Goal: Check status: Check status

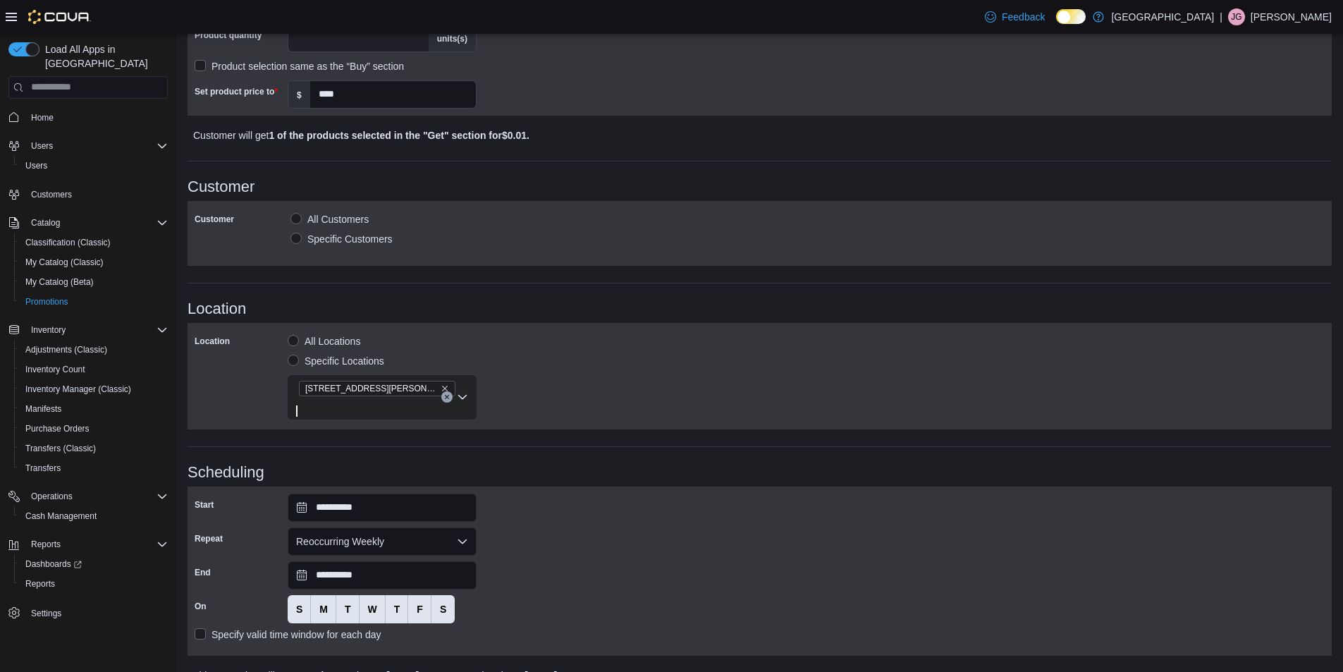
scroll to position [650, 0]
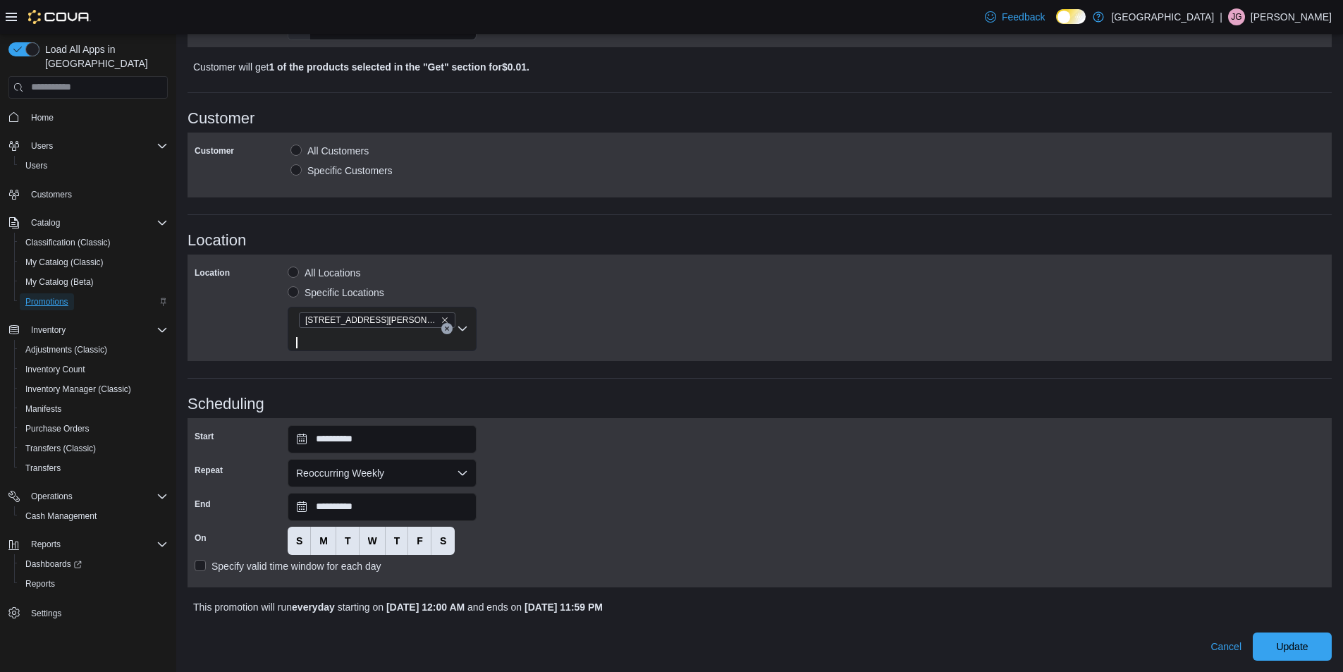
click at [36, 296] on span "Promotions" at bounding box center [46, 301] width 43 height 11
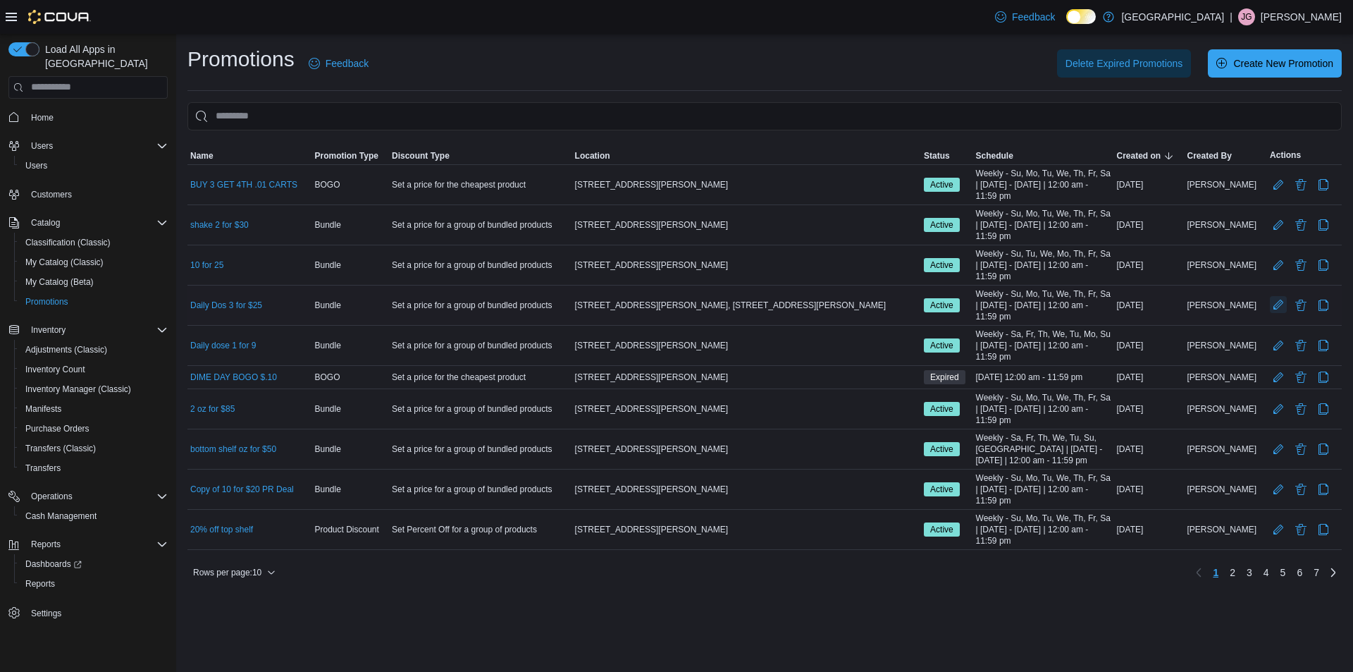
click at [1270, 311] on button "Edit Promotion" at bounding box center [1278, 304] width 17 height 17
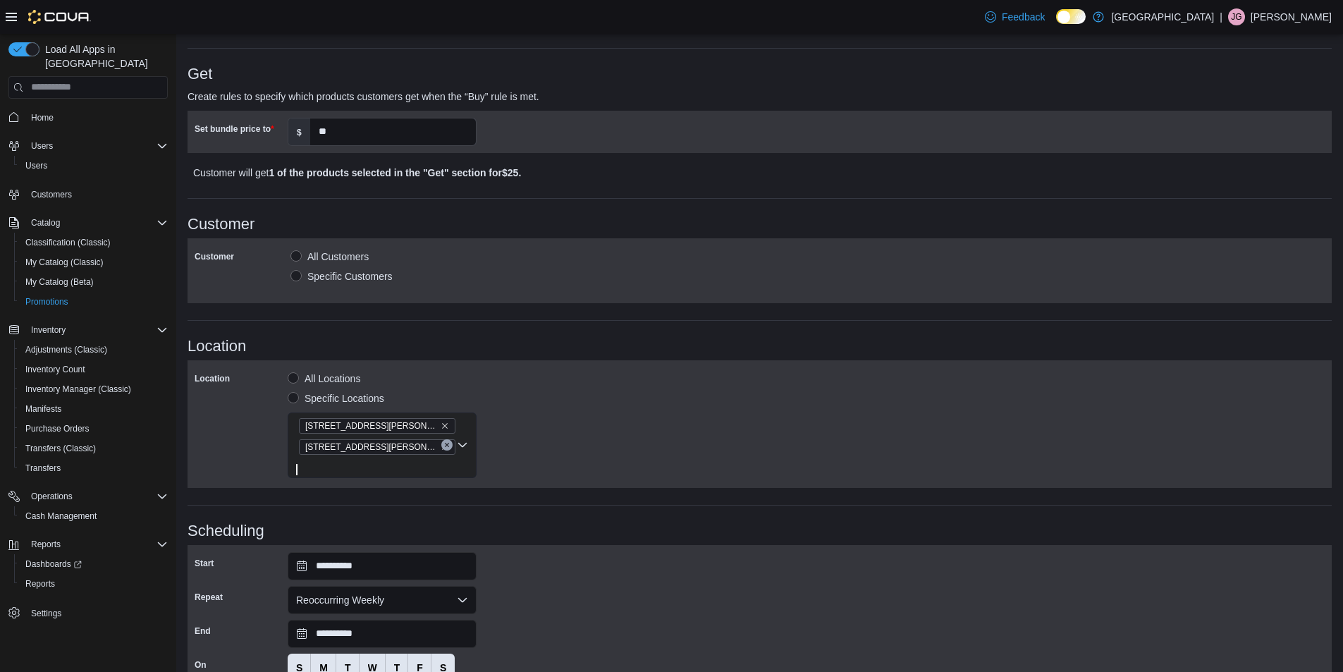
scroll to position [674, 0]
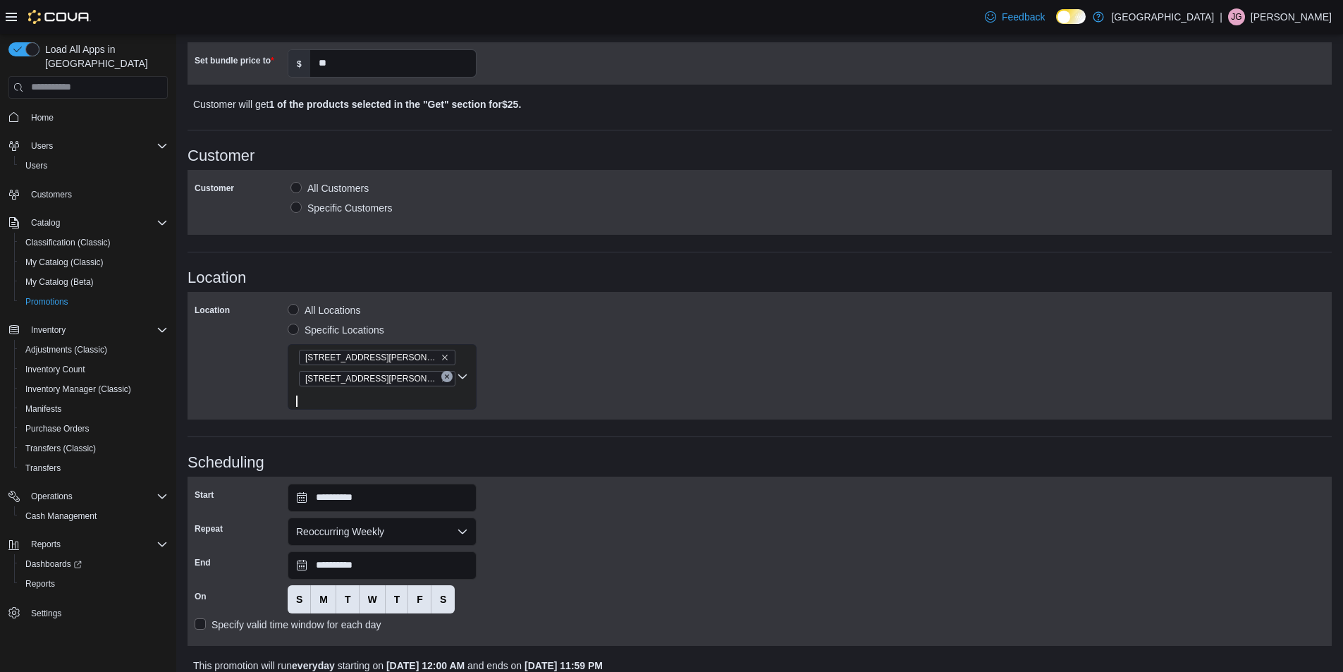
click at [623, 524] on div "**********" at bounding box center [760, 560] width 1130 height 155
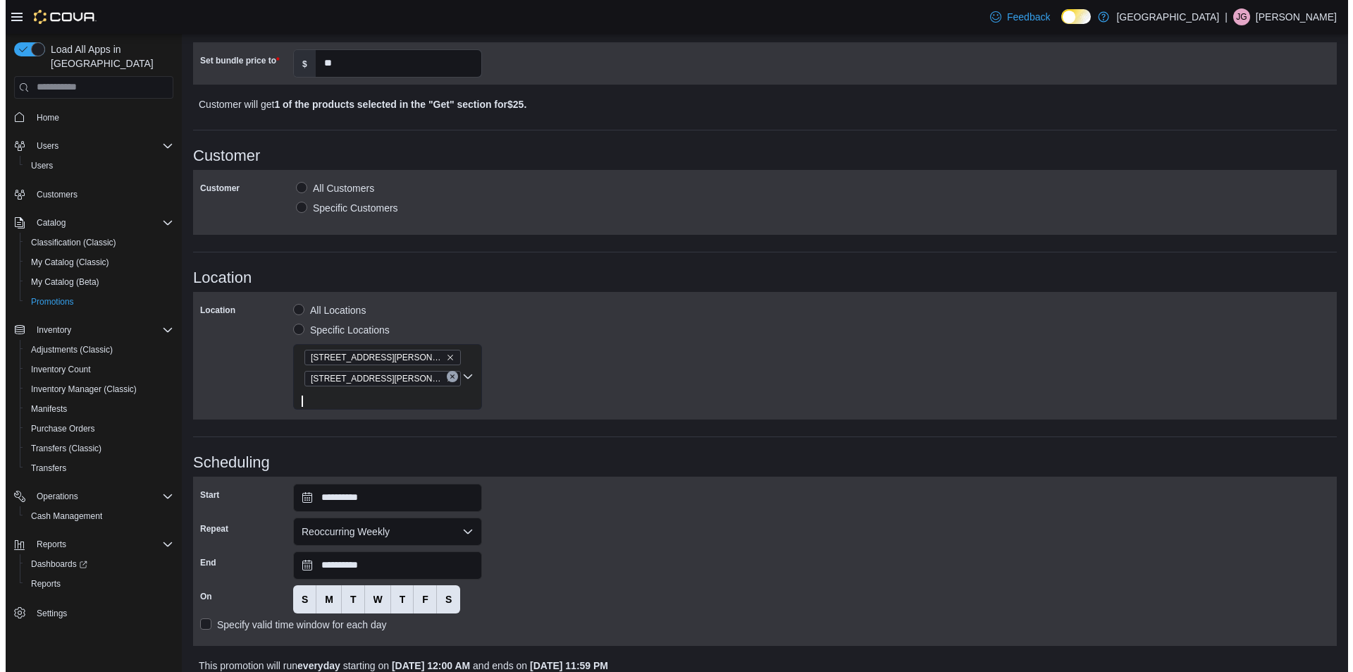
scroll to position [0, 0]
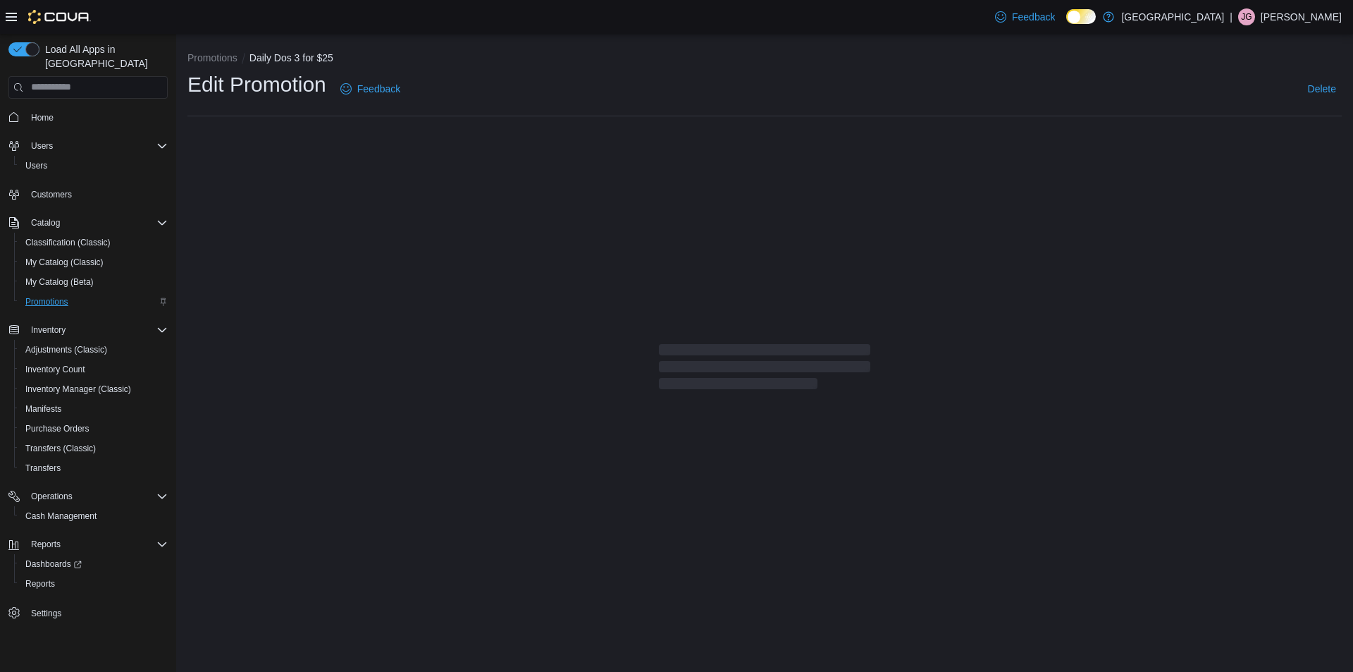
click at [42, 296] on span "Promotions" at bounding box center [46, 301] width 43 height 11
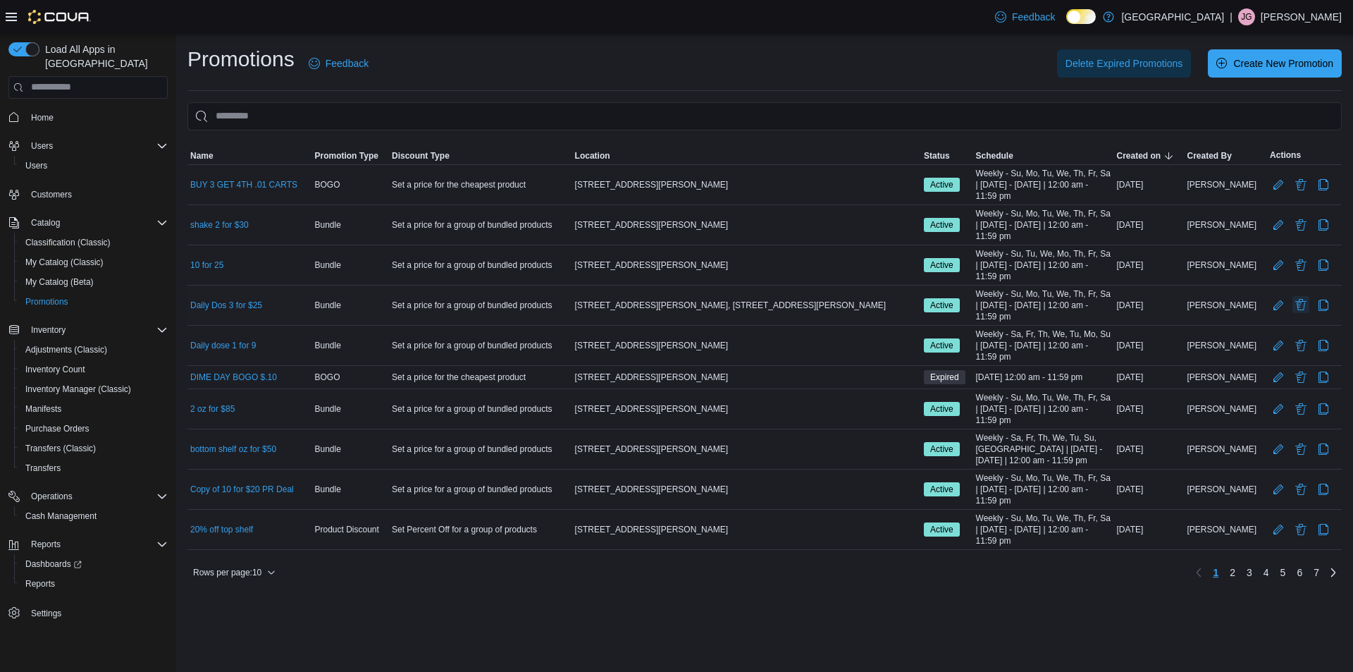
click at [1293, 307] on button "Delete Promotion" at bounding box center [1301, 304] width 17 height 17
click at [1247, 369] on span "Delete" at bounding box center [1239, 378] width 62 height 28
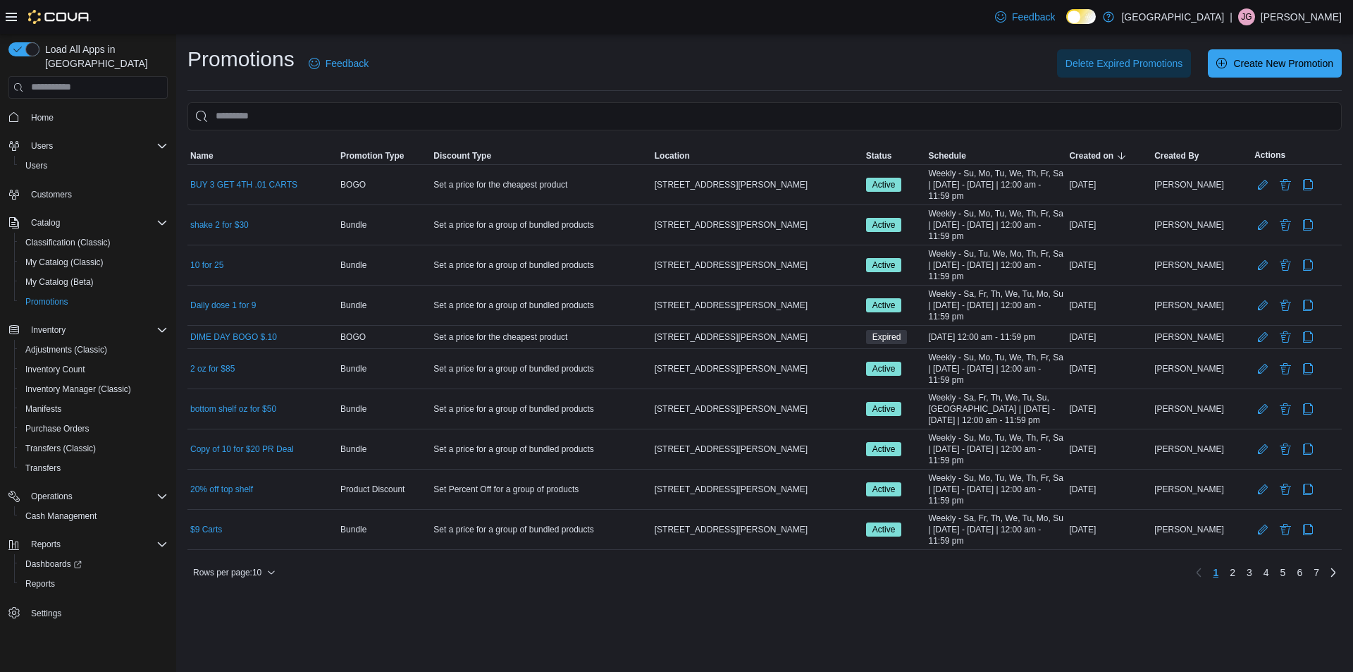
click at [488, 70] on div "Delete Expired Promotions Create New Promotion" at bounding box center [864, 63] width 956 height 28
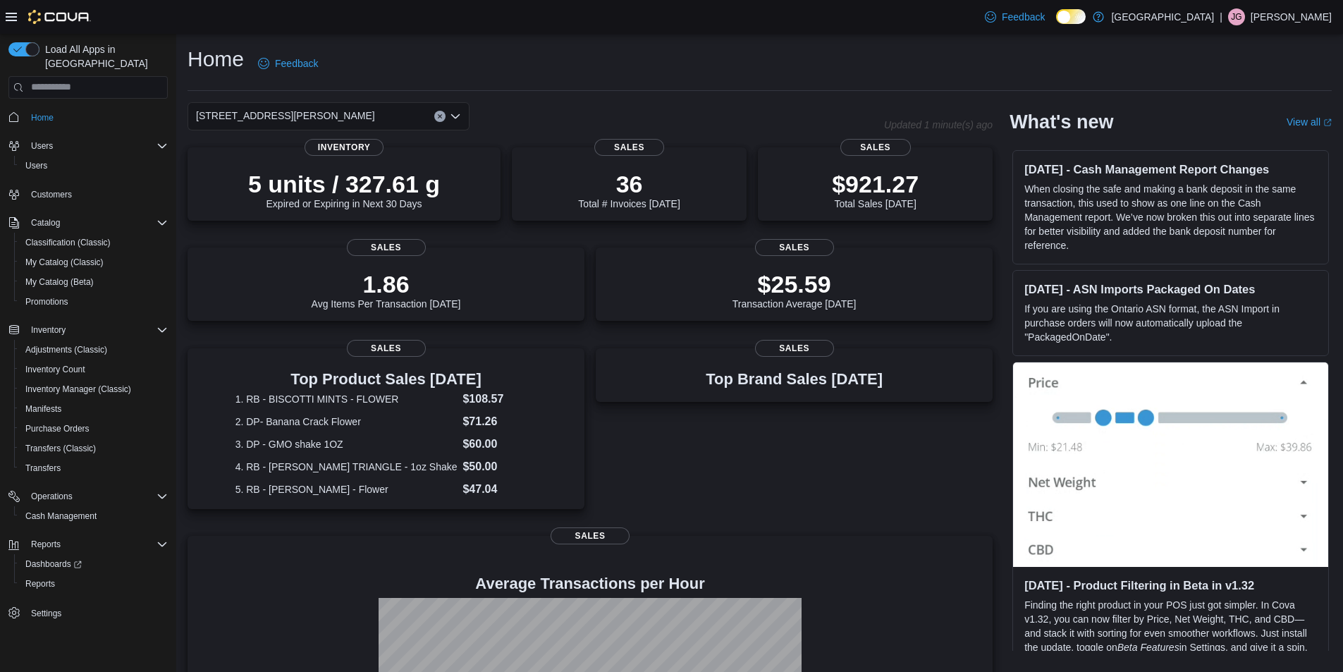
click at [369, 111] on div "[STREET_ADDRESS][PERSON_NAME]" at bounding box center [328, 116] width 282 height 28
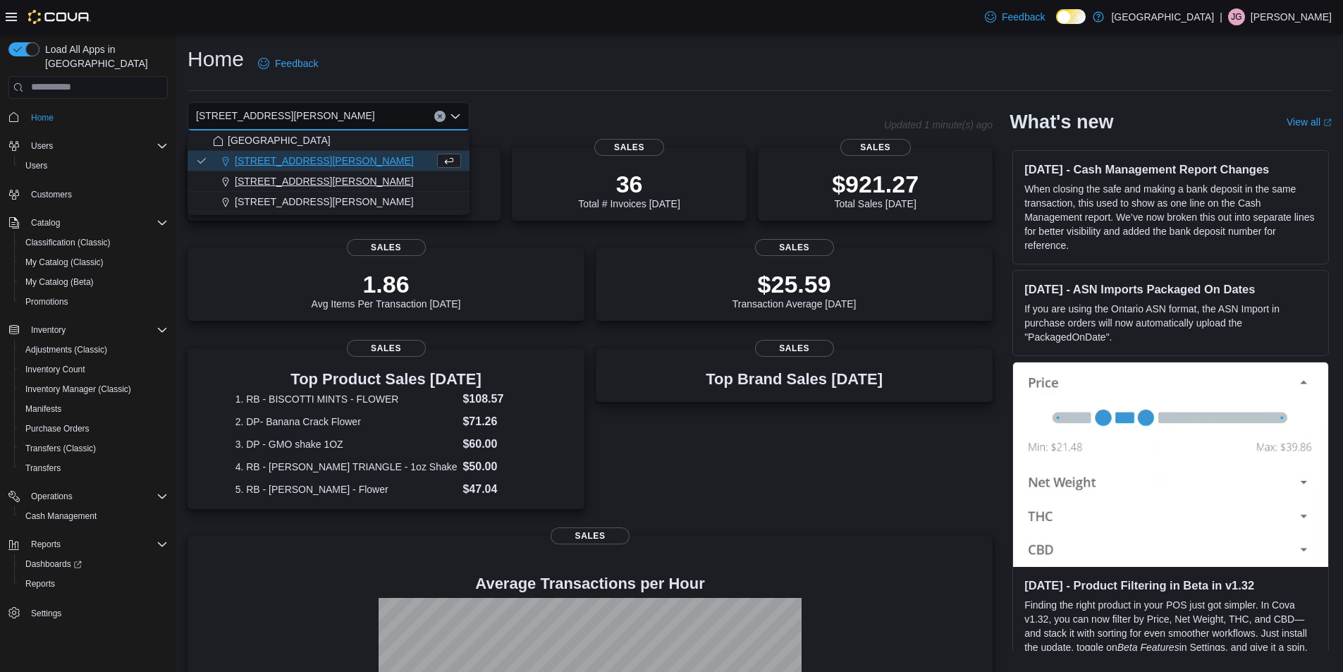
click at [284, 181] on span "200 South Solano Drive" at bounding box center [324, 181] width 179 height 14
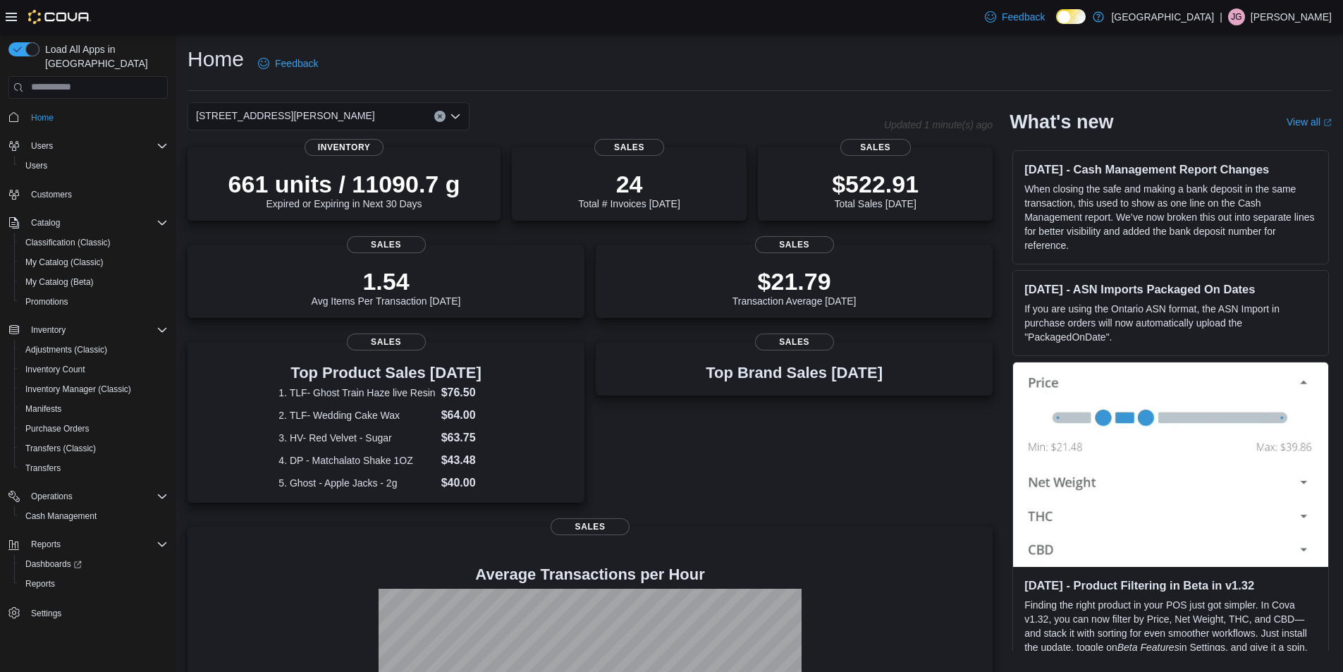
drag, startPoint x: 321, startPoint y: 118, endPoint x: 331, endPoint y: 124, distance: 11.4
click at [325, 118] on div "200 South Solano Drive Combo box. Selected. 200 South Solano Drive. Press Backs…" at bounding box center [328, 116] width 282 height 28
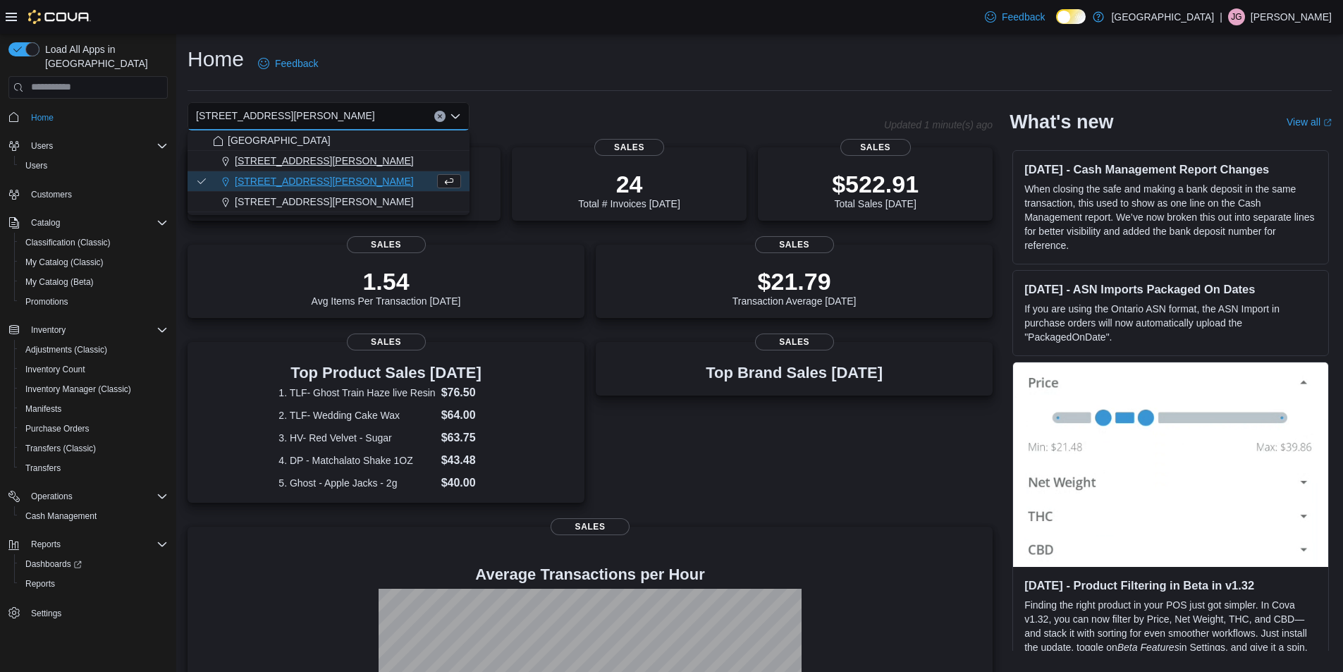
click at [317, 162] on div "[STREET_ADDRESS][PERSON_NAME]" at bounding box center [337, 161] width 248 height 14
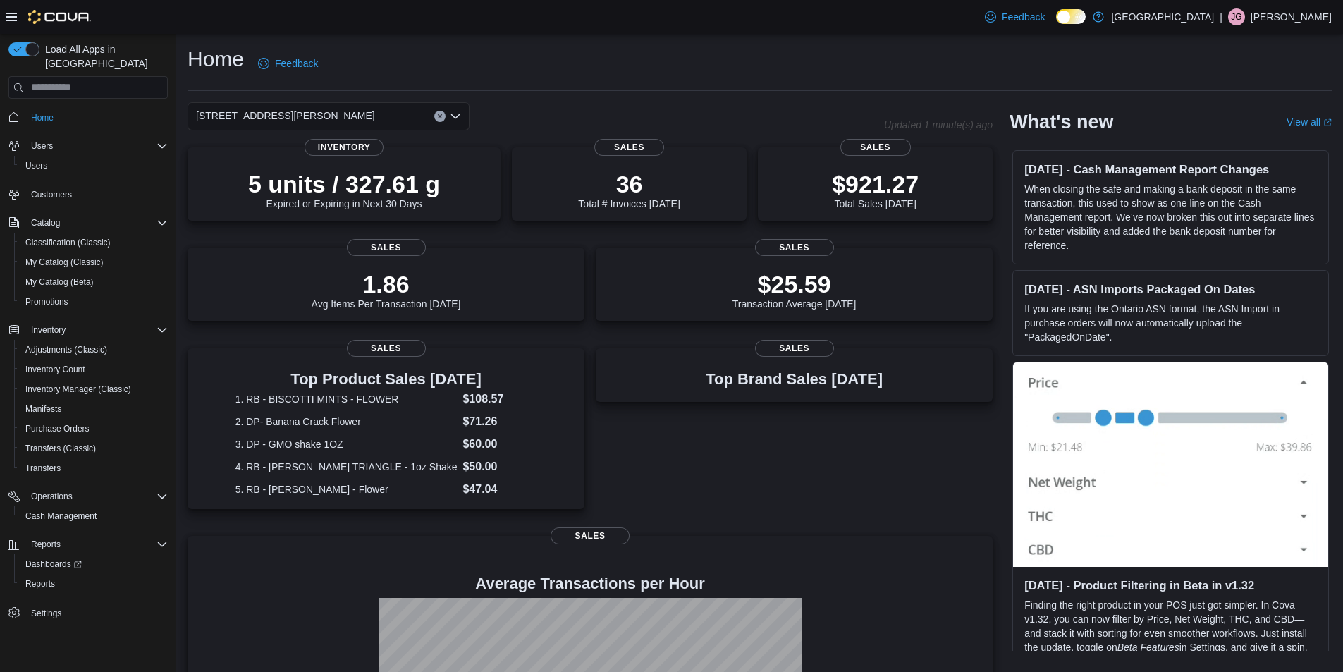
drag, startPoint x: 364, startPoint y: 104, endPoint x: 370, endPoint y: 122, distance: 18.7
click at [366, 104] on div "1165 McNutt Road Combo box. Selected. 1165 McNutt Road. Press Backspace to dele…" at bounding box center [328, 116] width 282 height 28
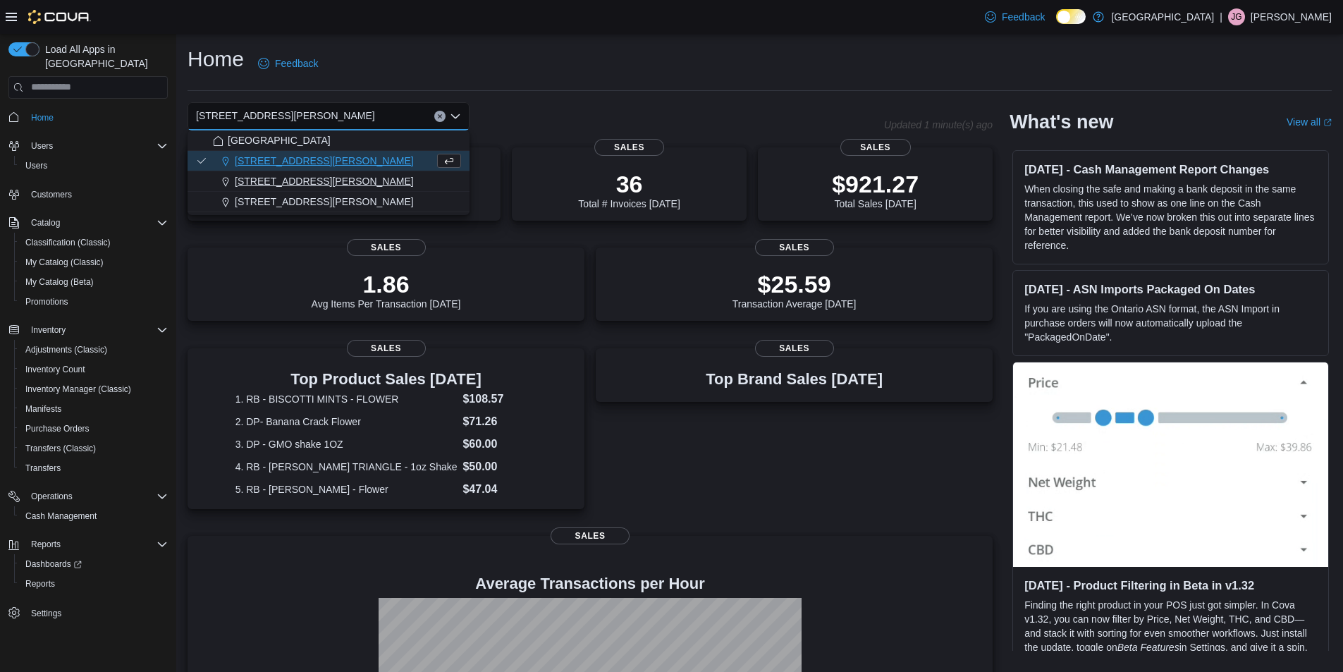
click at [317, 178] on span "[STREET_ADDRESS][PERSON_NAME]" at bounding box center [324, 181] width 179 height 14
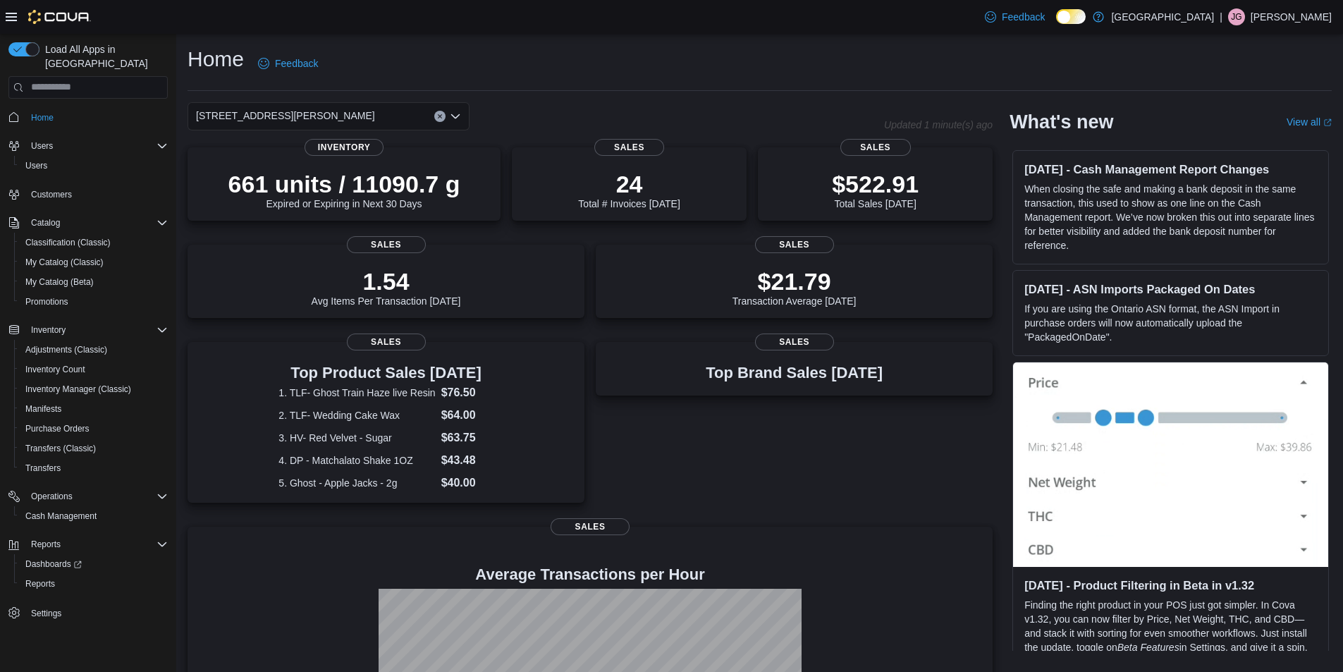
click at [337, 118] on div "[STREET_ADDRESS][PERSON_NAME]" at bounding box center [328, 116] width 282 height 28
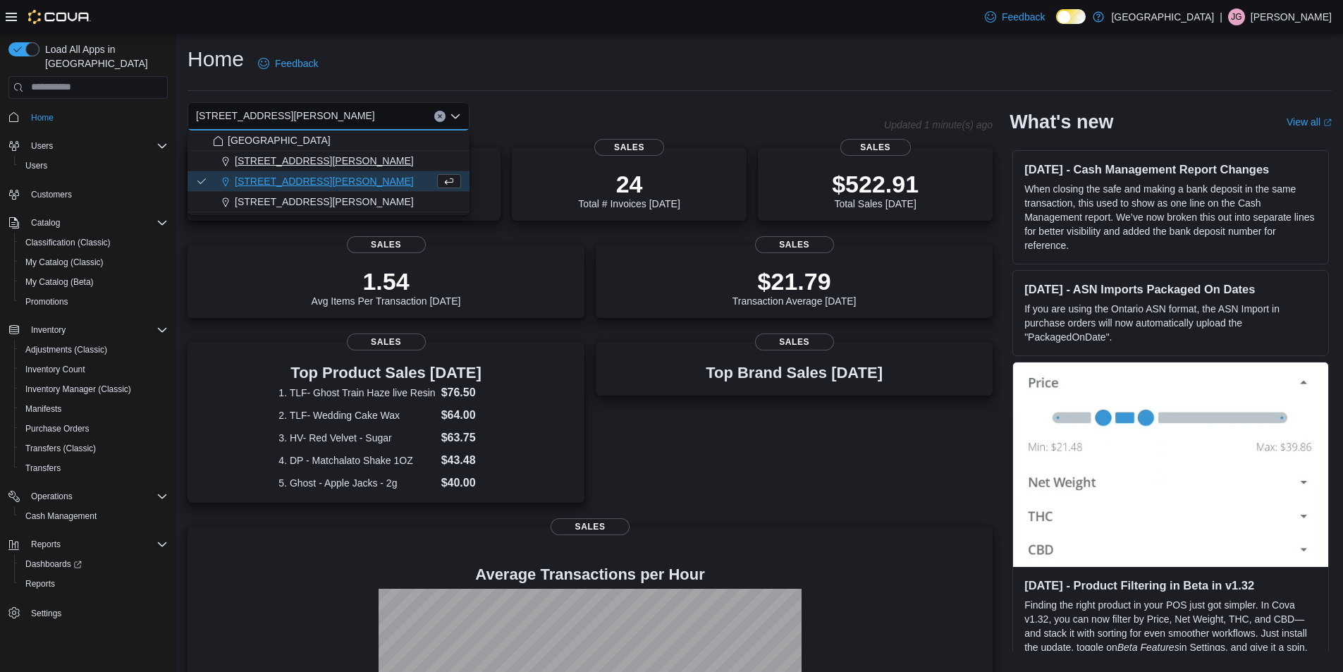
click at [307, 156] on span "[STREET_ADDRESS][PERSON_NAME]" at bounding box center [324, 161] width 179 height 14
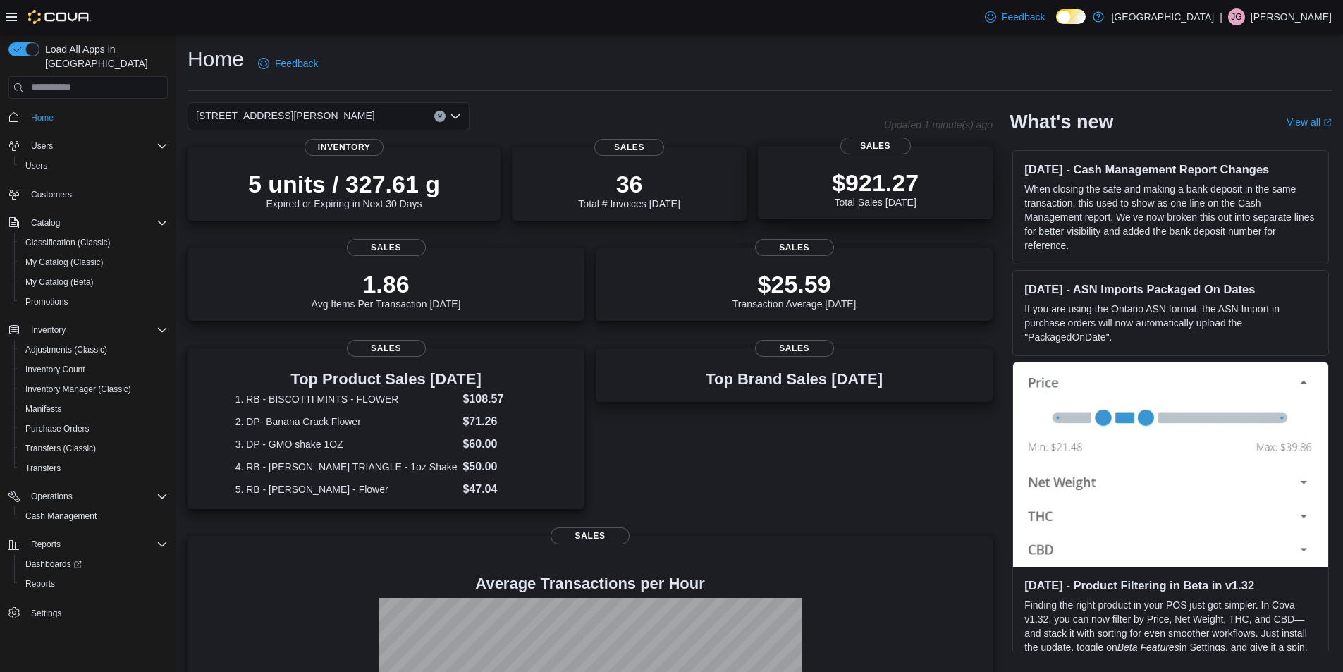
click at [858, 182] on p "$921.27" at bounding box center [875, 182] width 87 height 28
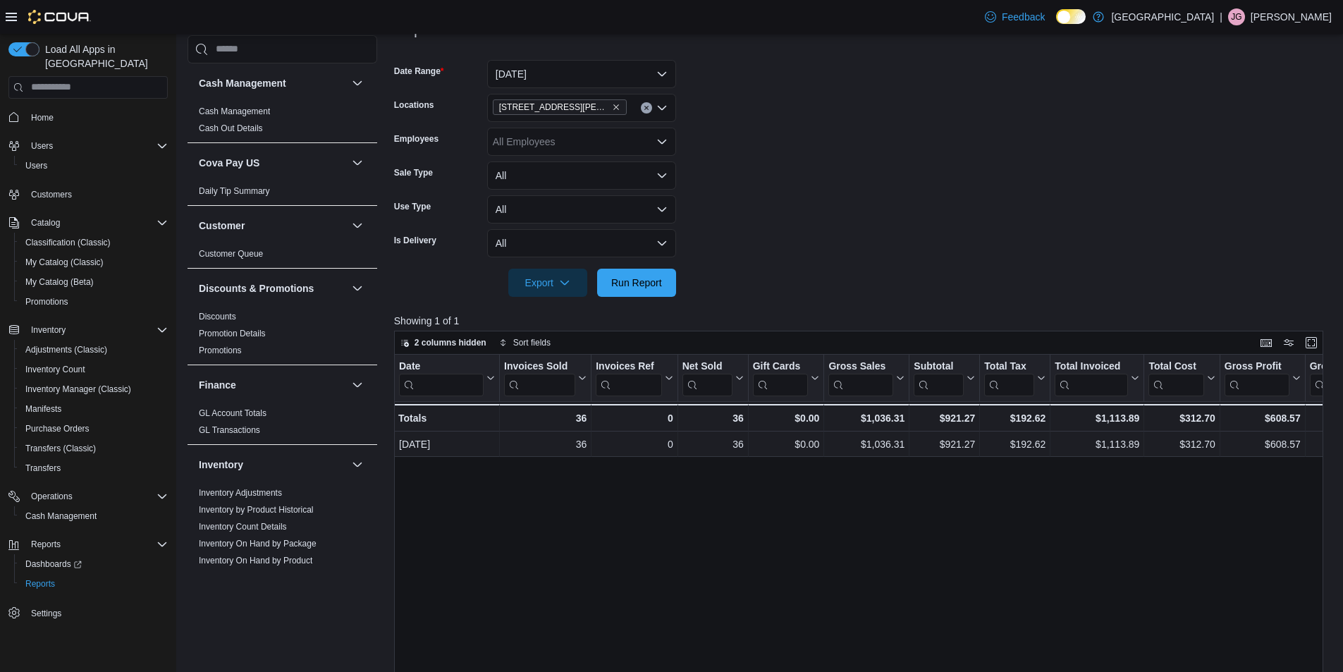
scroll to position [118, 0]
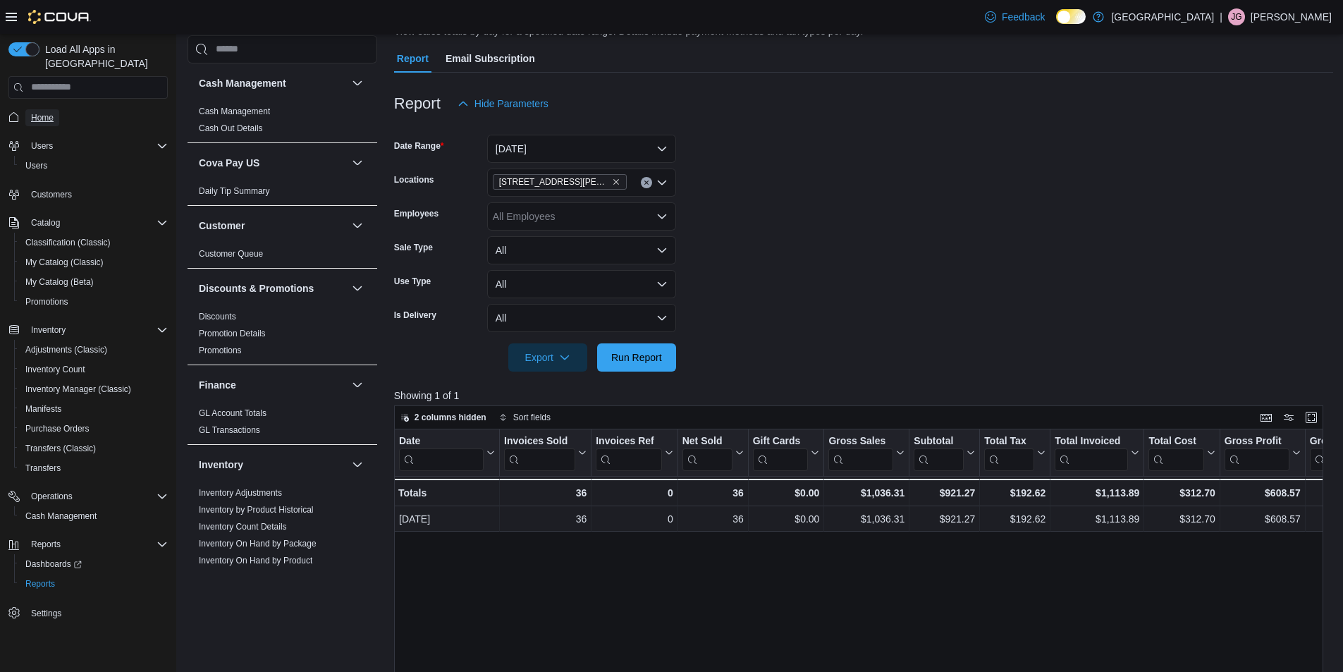
click at [49, 112] on span "Home" at bounding box center [42, 117] width 23 height 11
